Goal: Find specific page/section: Find specific page/section

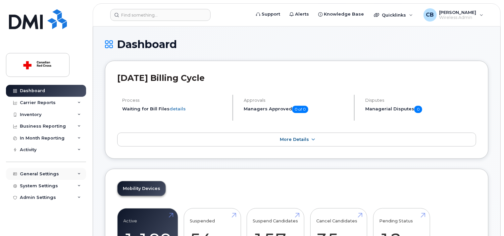
click at [48, 173] on div "General Settings" at bounding box center [39, 173] width 39 height 5
click at [46, 185] on div "System Settings" at bounding box center [39, 185] width 38 height 5
click at [46, 199] on div "Accounting Codes" at bounding box center [44, 198] width 43 height 6
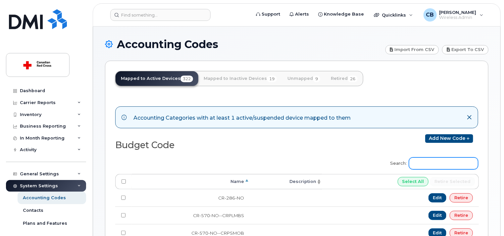
click at [437, 167] on input "Search:" at bounding box center [443, 163] width 69 height 12
type input "hw-762"
